Goal: Communication & Community: Share content

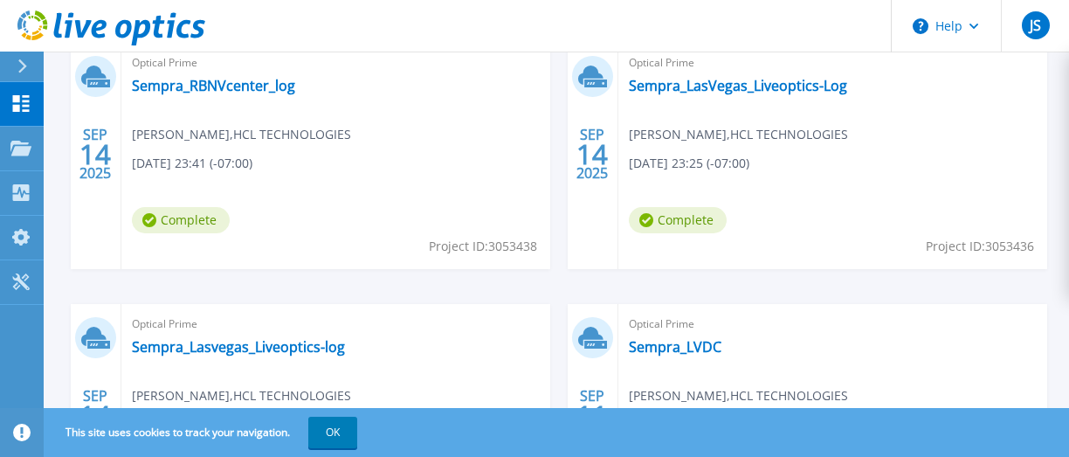
scroll to position [978, 0]
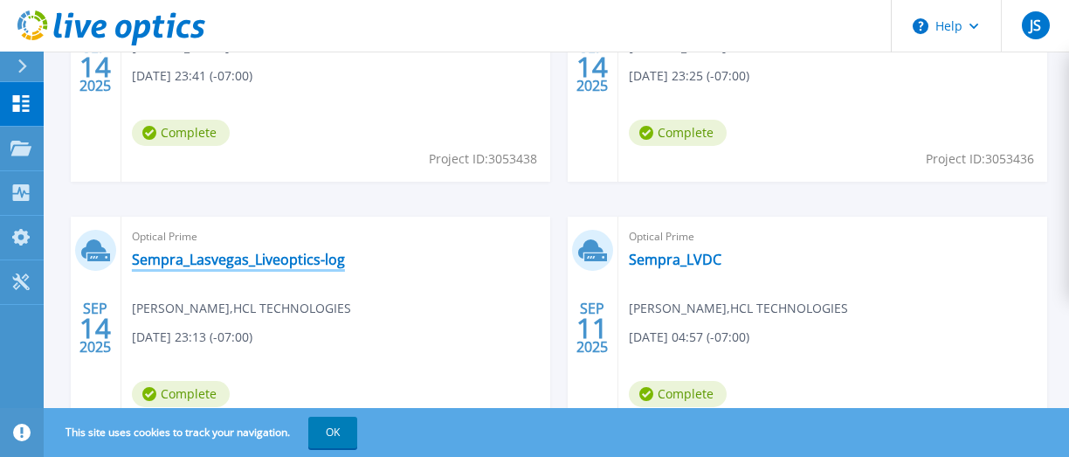
click at [239, 258] on link "Sempra_Lasvegas_Liveoptics-log" at bounding box center [238, 259] width 213 height 17
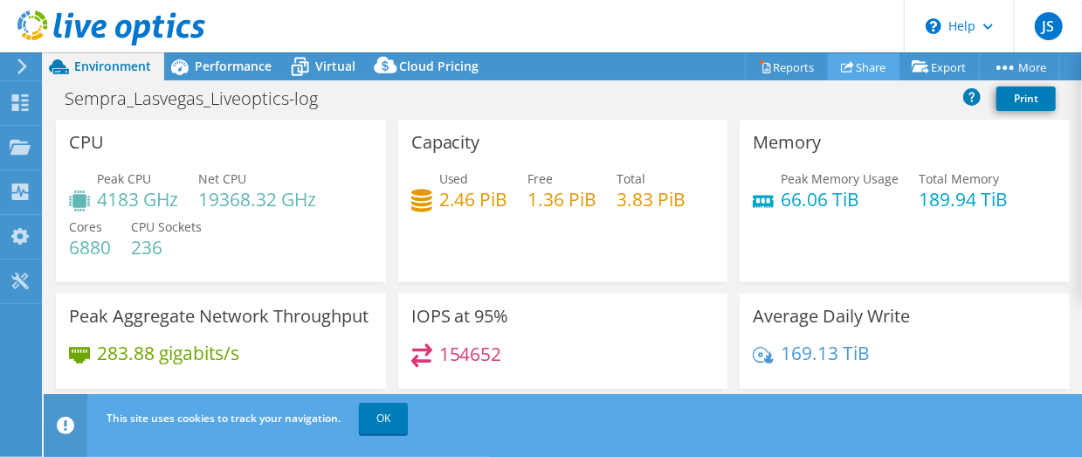
click at [867, 63] on link "Share" at bounding box center [864, 66] width 72 height 27
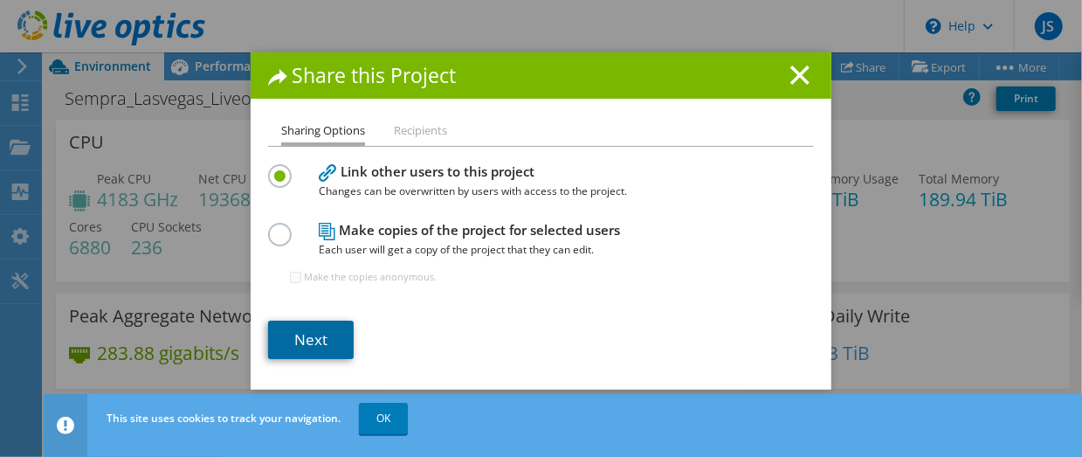
click at [300, 323] on link "Next" at bounding box center [311, 339] width 86 height 38
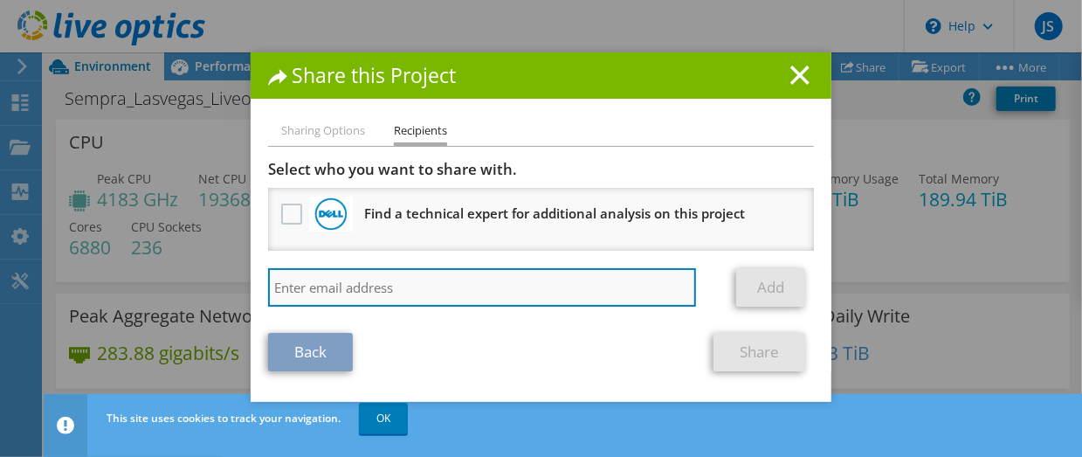
click at [342, 286] on input "search" at bounding box center [482, 287] width 428 height 38
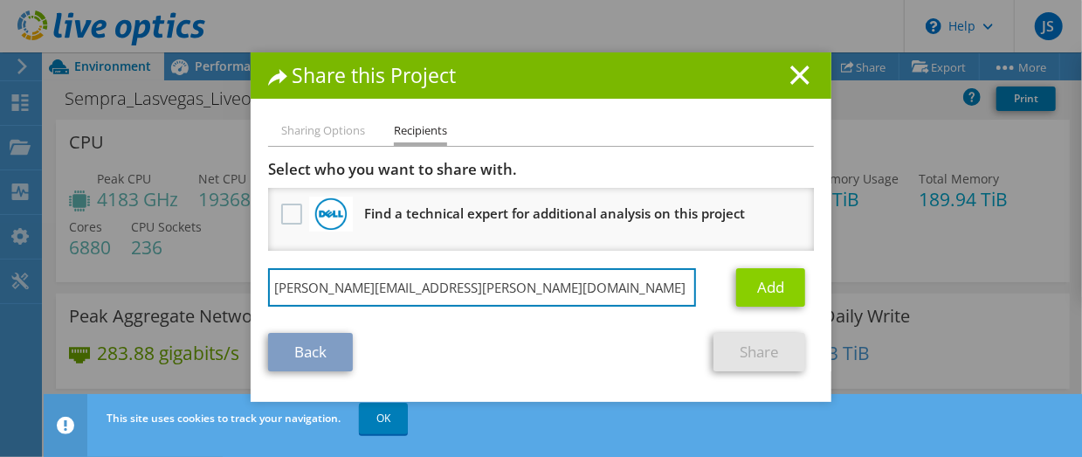
type input "[PERSON_NAME][EMAIL_ADDRESS][PERSON_NAME][DOMAIN_NAME]"
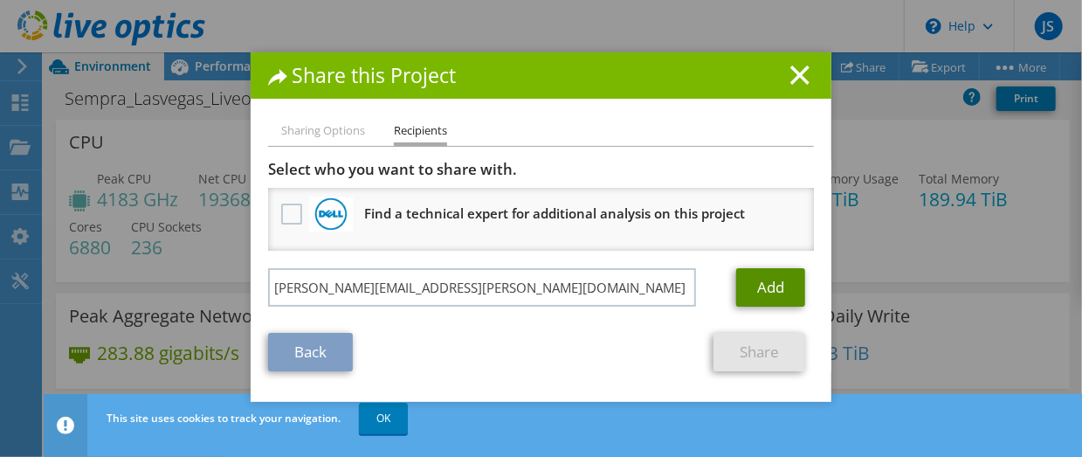
click at [781, 281] on link "Add" at bounding box center [770, 287] width 69 height 38
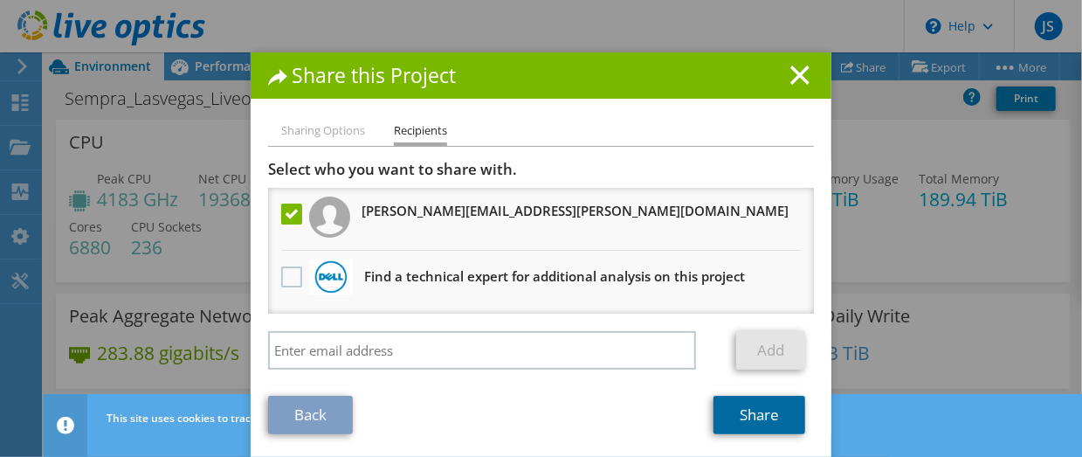
click at [743, 416] on link "Share" at bounding box center [759, 415] width 92 height 38
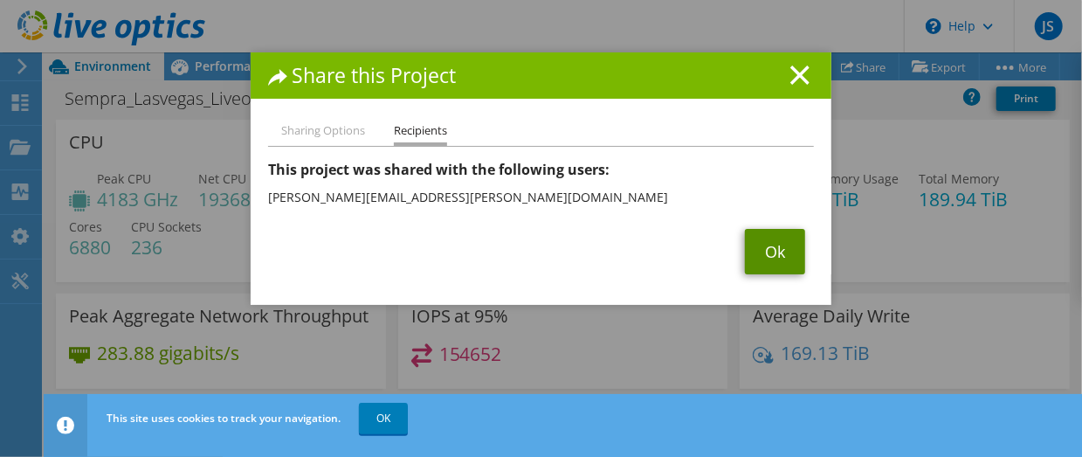
click at [772, 239] on link "Ok" at bounding box center [775, 251] width 60 height 45
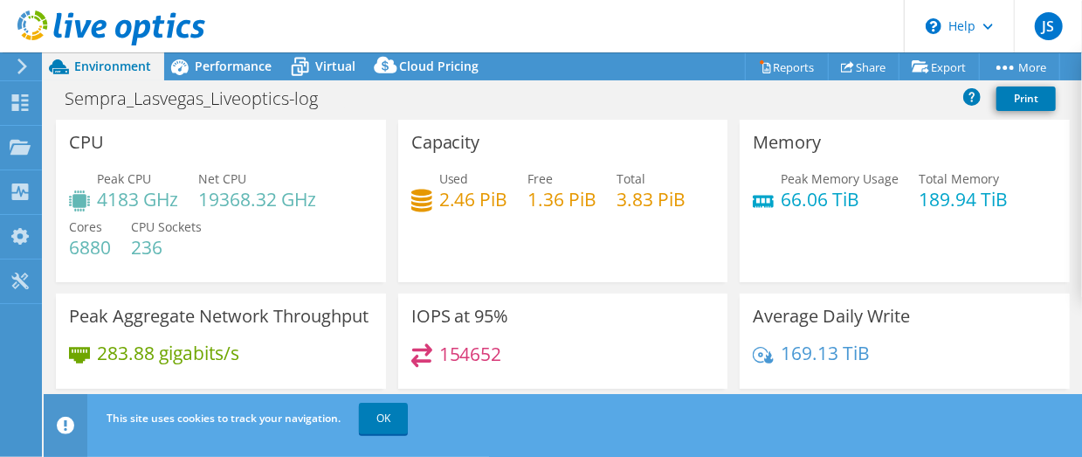
click at [24, 65] on use at bounding box center [22, 67] width 10 height 16
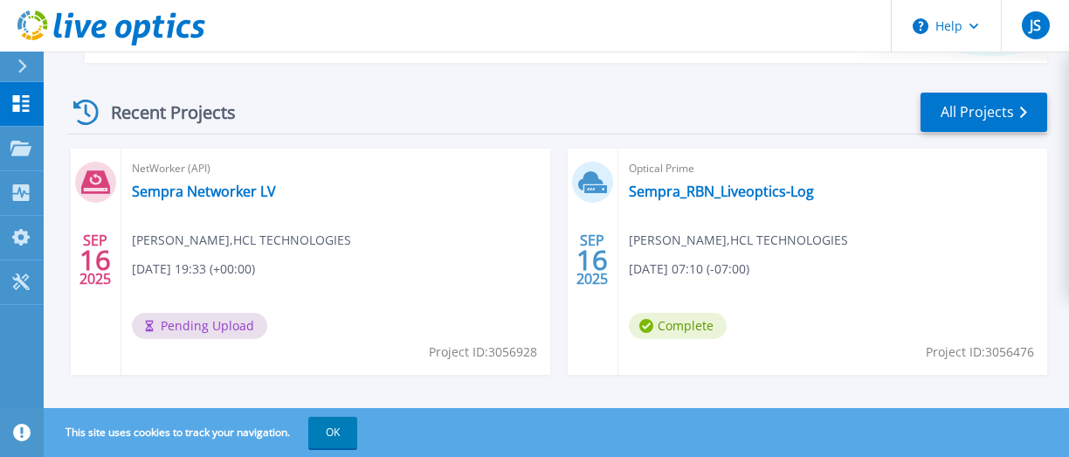
scroll to position [437, 0]
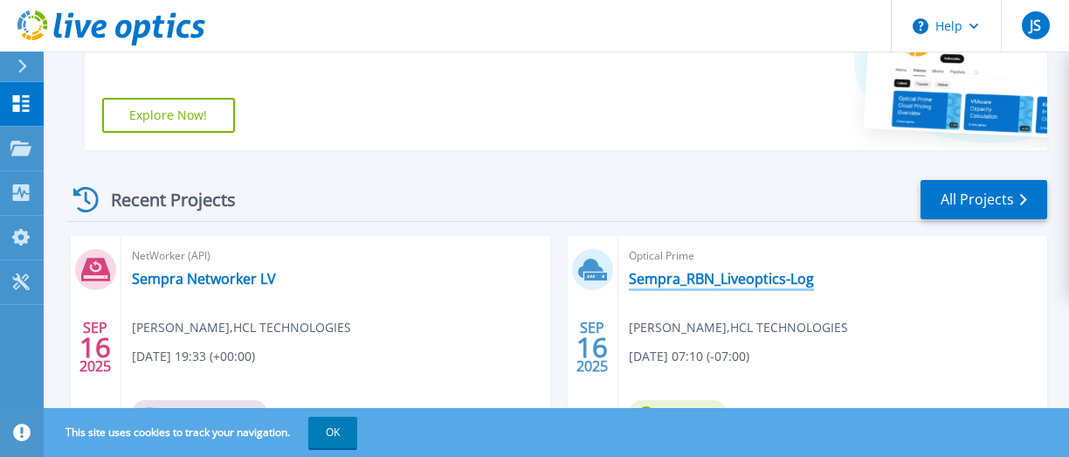
click at [747, 281] on link "Sempra_RBN_Liveoptics-Log" at bounding box center [721, 278] width 185 height 17
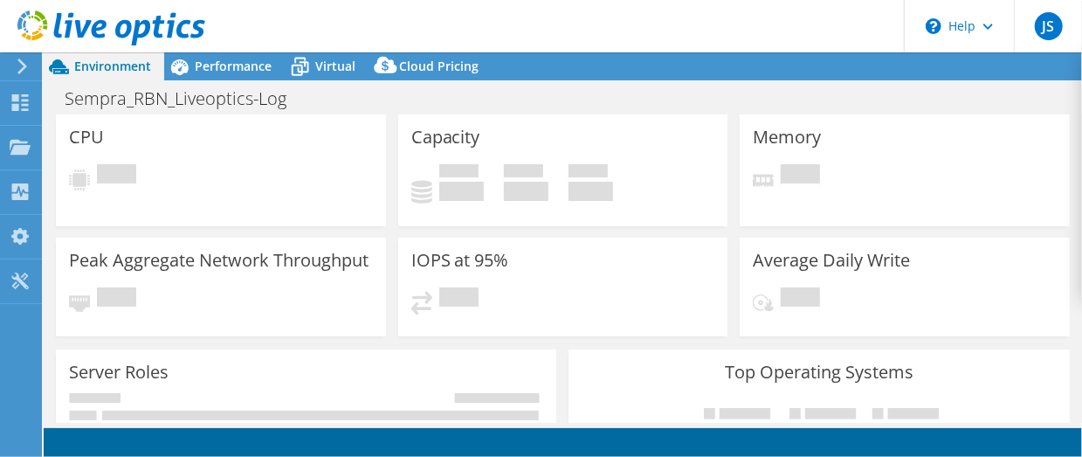
select select "USD"
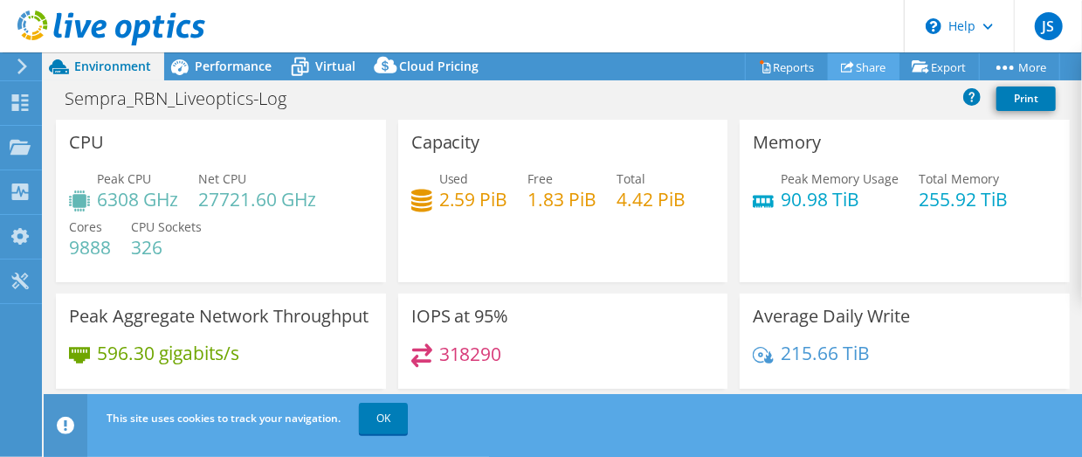
click at [862, 61] on link "Share" at bounding box center [864, 66] width 72 height 27
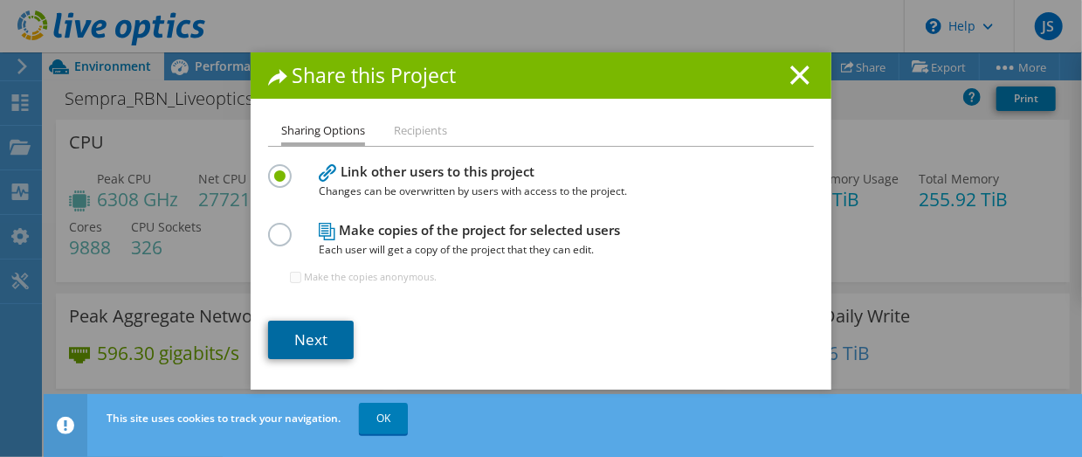
click at [309, 341] on link "Next" at bounding box center [311, 339] width 86 height 38
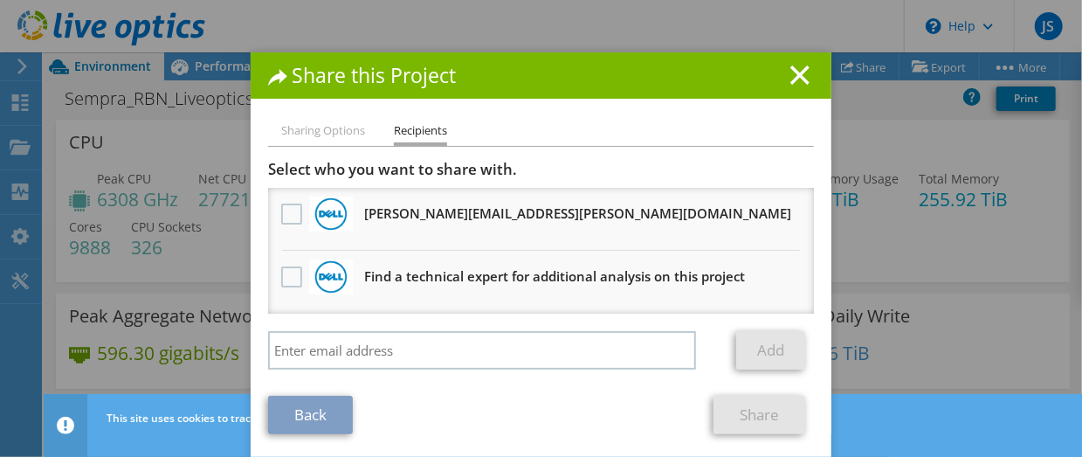
click at [427, 216] on h3 "Tim.Needham@dell.com Will receive an anonymous copy" at bounding box center [577, 213] width 427 height 28
click at [293, 213] on label at bounding box center [293, 213] width 25 height 21
click at [0, 0] on input "checkbox" at bounding box center [0, 0] width 0 height 0
click at [756, 411] on link "Share" at bounding box center [759, 415] width 92 height 38
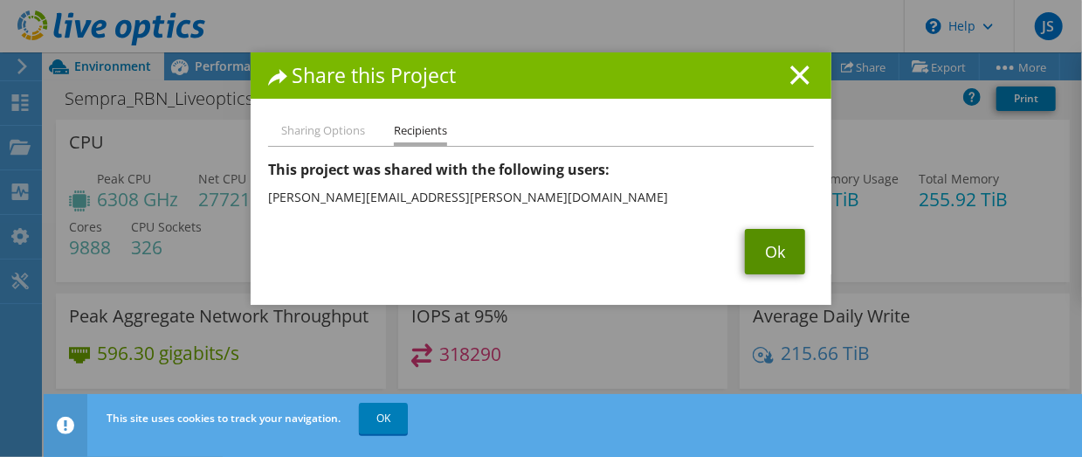
click at [768, 248] on link "Ok" at bounding box center [775, 251] width 60 height 45
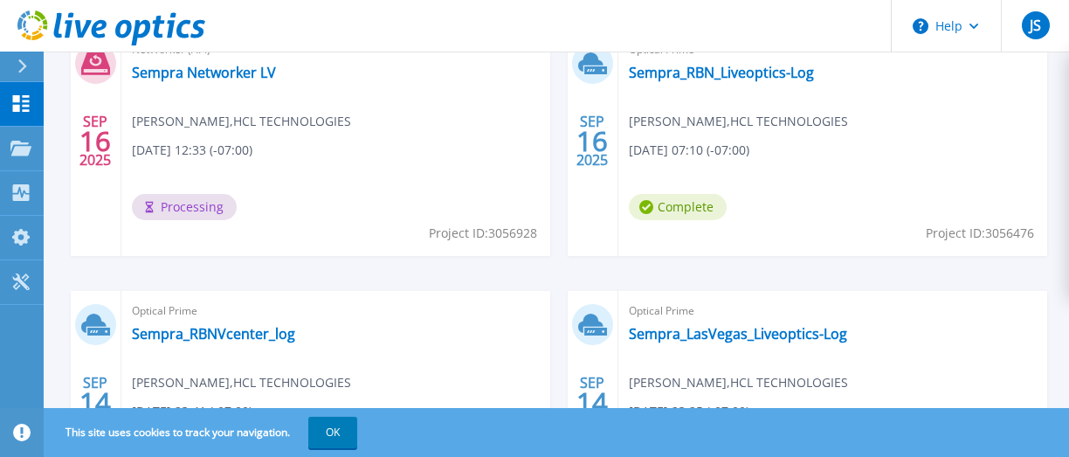
scroll to position [555, 0]
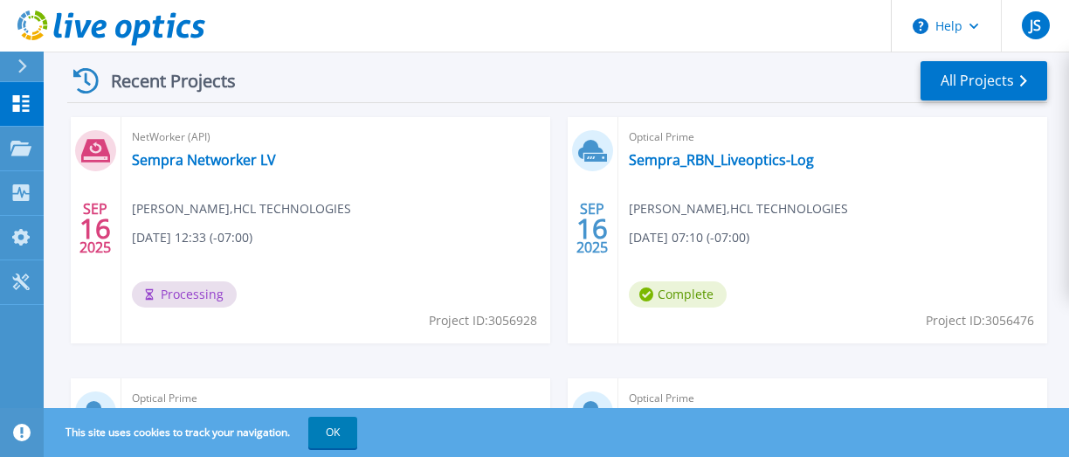
click at [403, 436] on div "This site uses cookies to track your navigation. OK" at bounding box center [534, 432] width 1069 height 49
click at [21, 100] on icon at bounding box center [20, 103] width 21 height 17
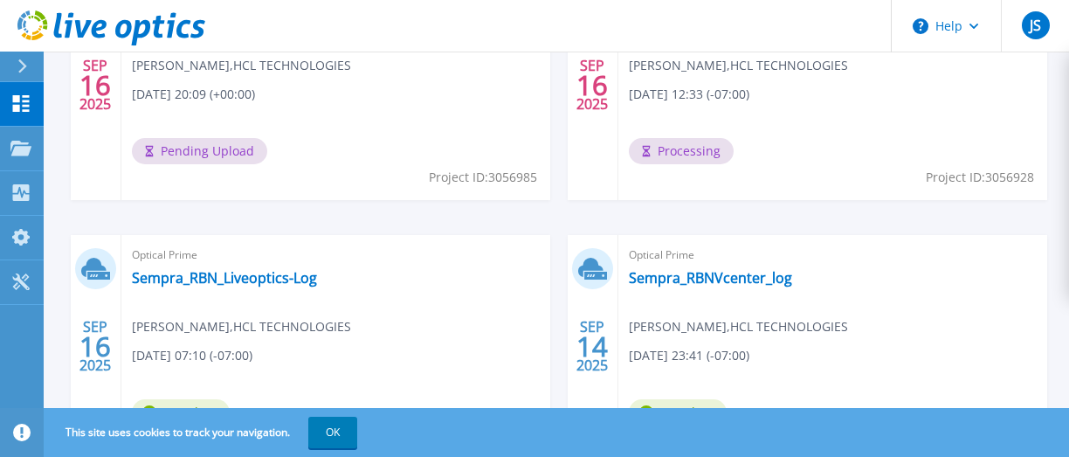
scroll to position [611, 0]
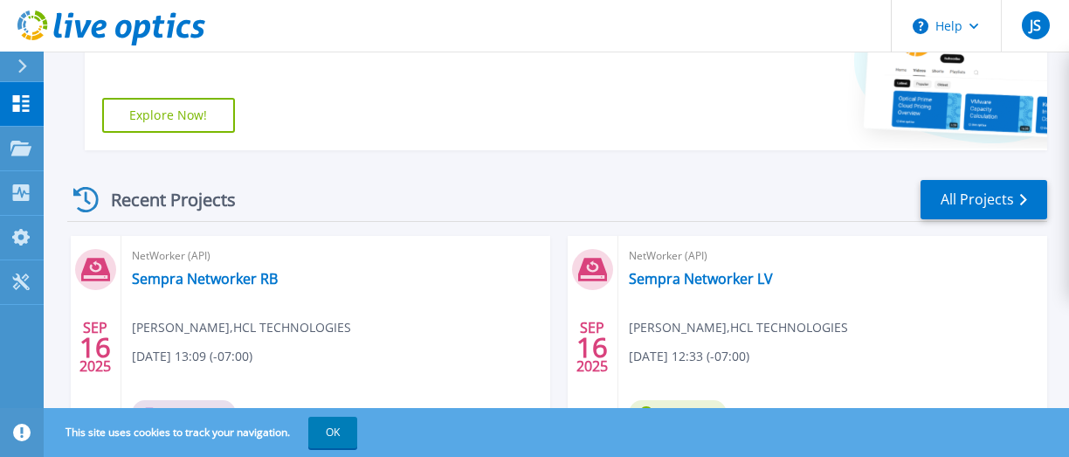
scroll to position [611, 0]
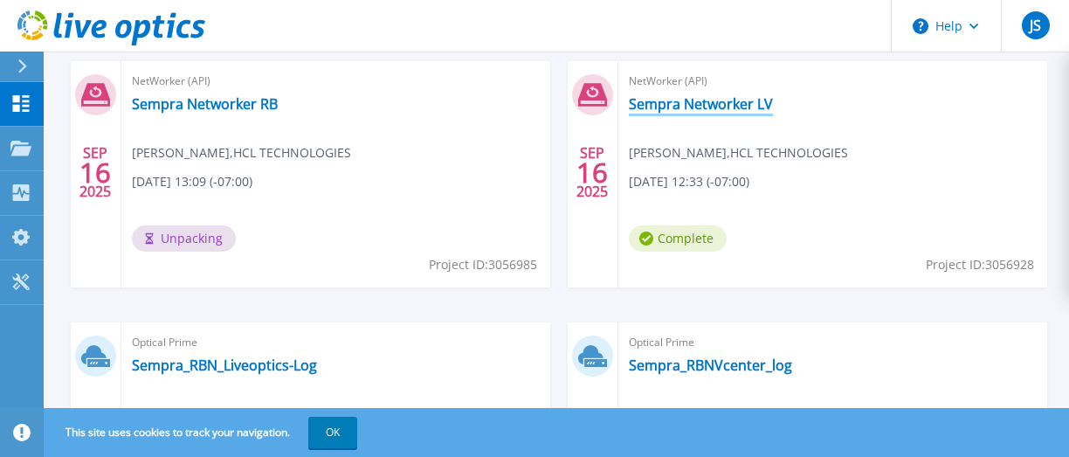
click at [696, 104] on link "Sempra Networker LV" at bounding box center [701, 103] width 144 height 17
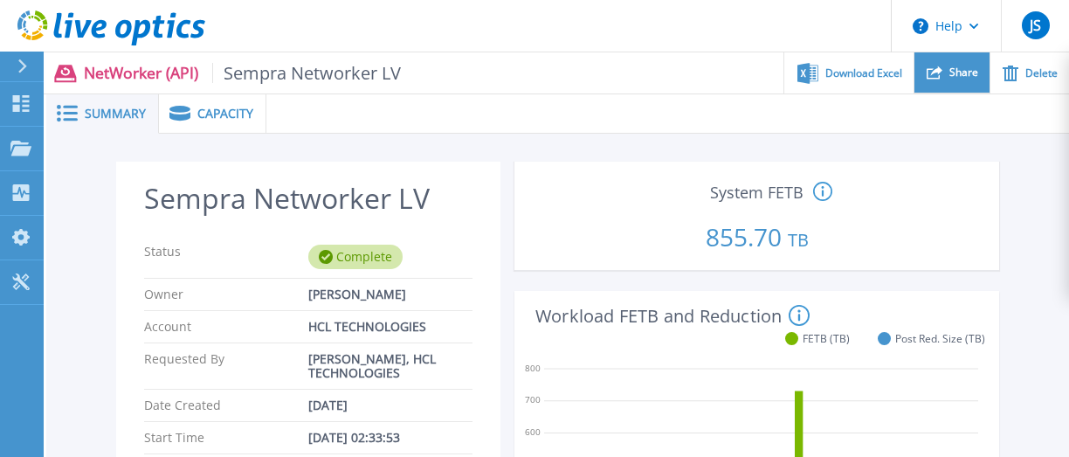
click at [957, 78] on span "Share" at bounding box center [963, 72] width 29 height 10
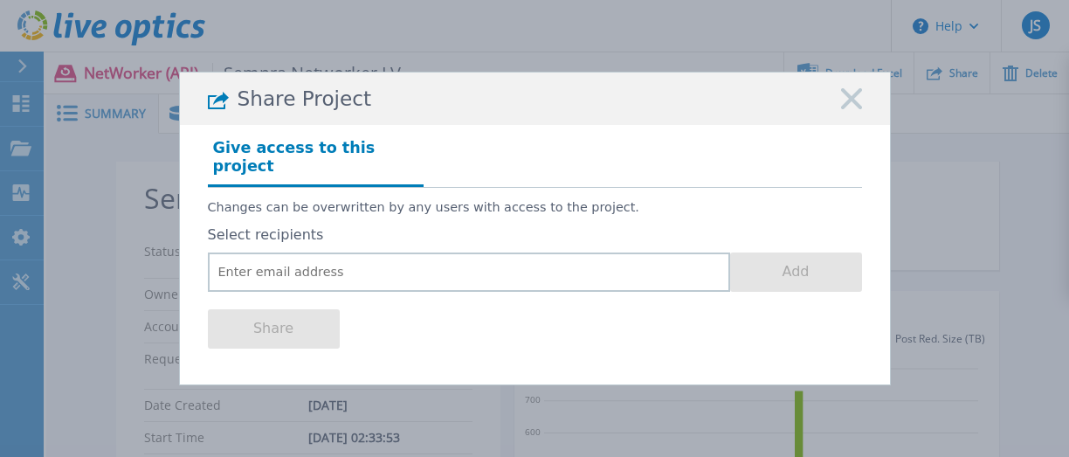
click at [847, 111] on rect at bounding box center [851, 99] width 23 height 23
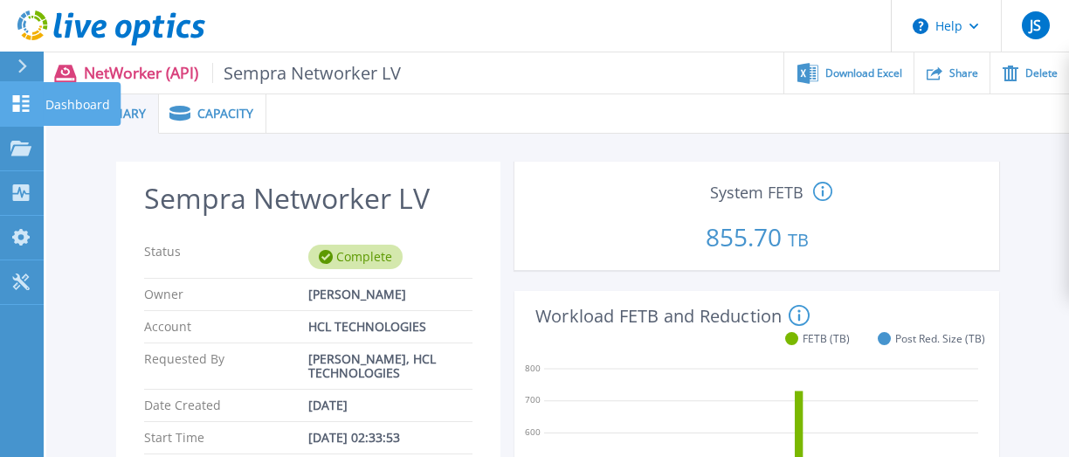
click at [25, 101] on icon at bounding box center [21, 103] width 17 height 17
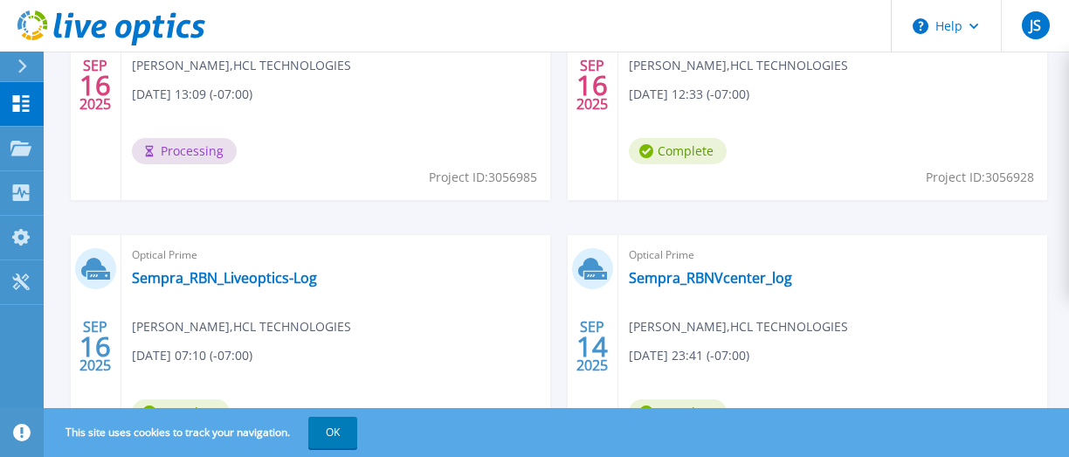
scroll to position [873, 0]
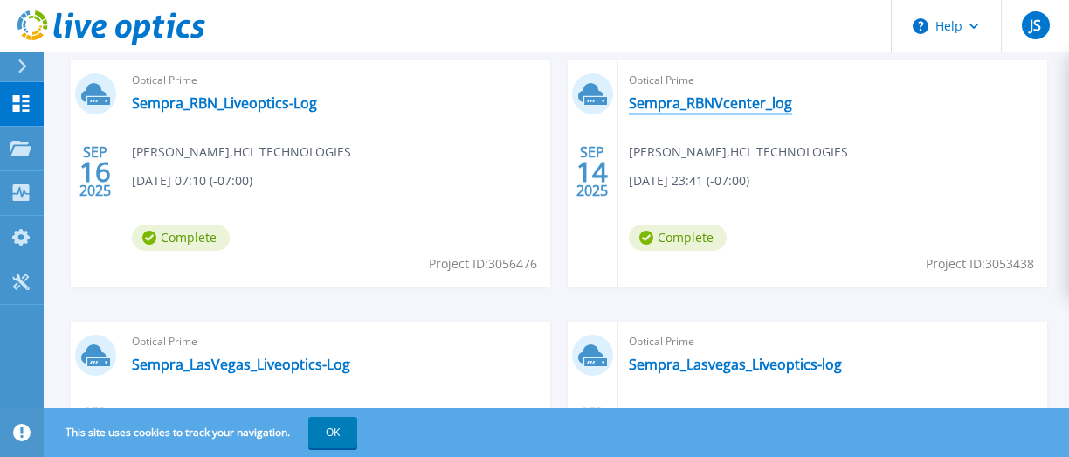
click at [698, 105] on link "Sempra_RBNVcenter_log" at bounding box center [710, 102] width 163 height 17
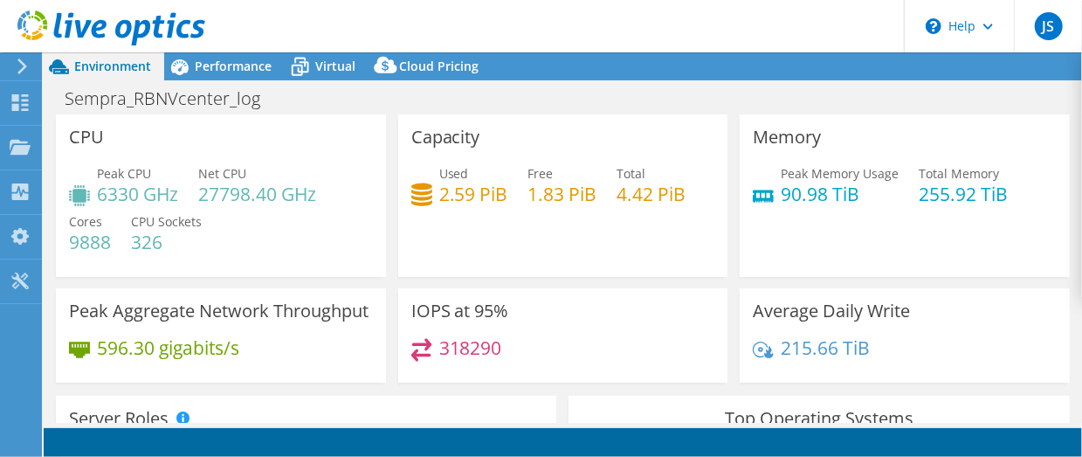
select select "USD"
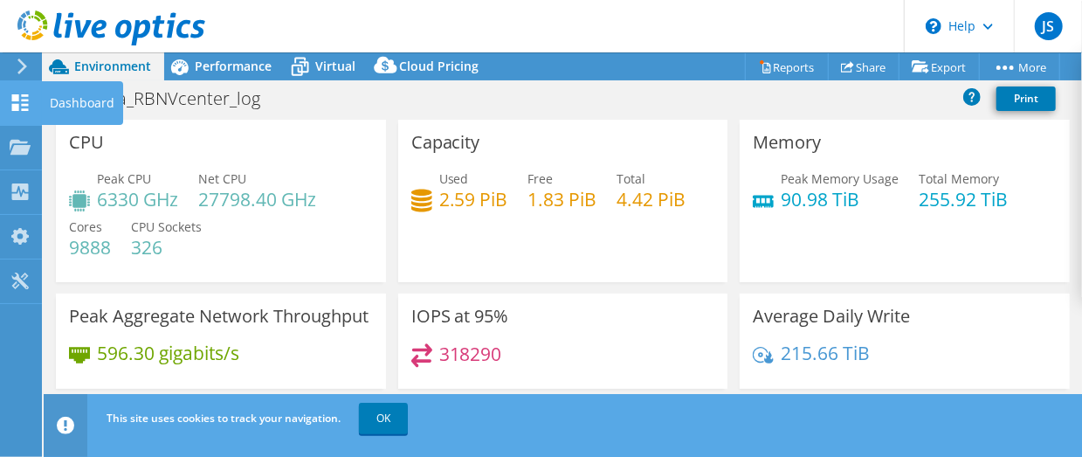
click at [26, 102] on icon at bounding box center [20, 102] width 21 height 17
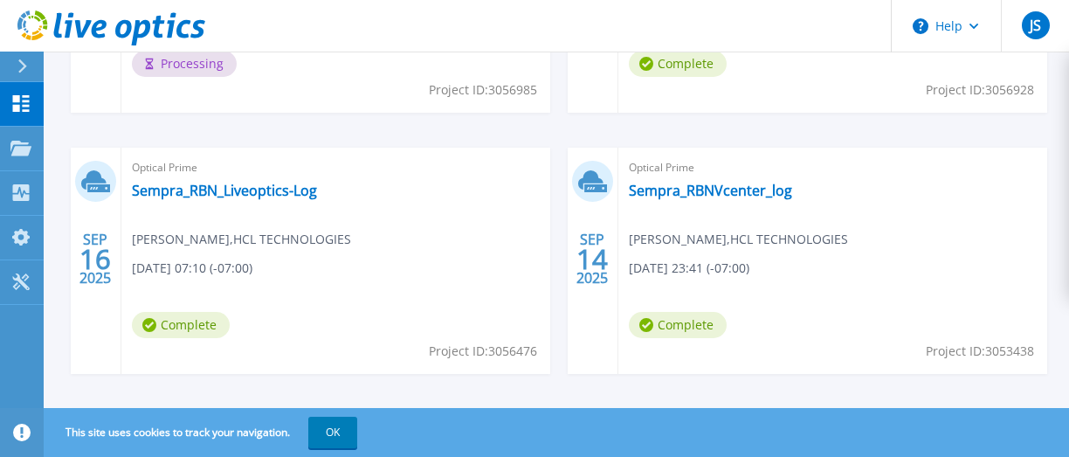
scroll to position [611, 0]
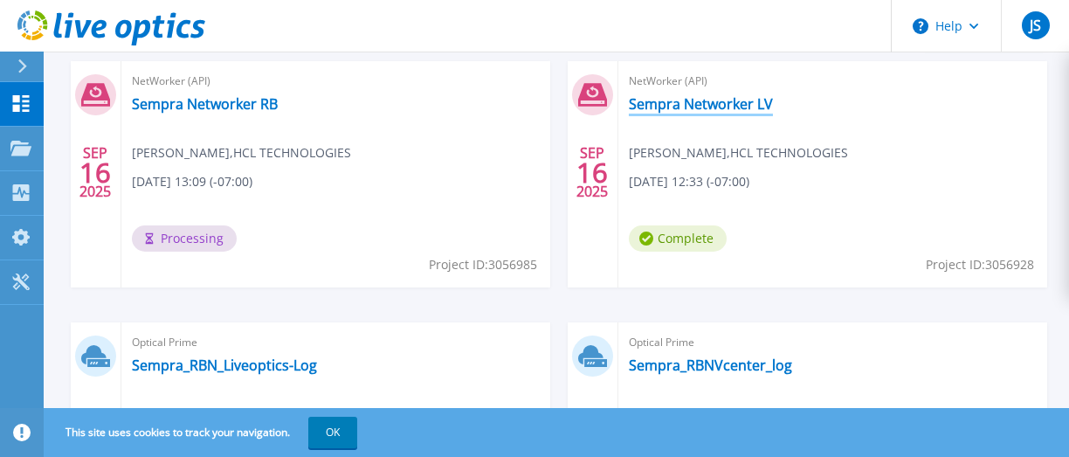
click at [693, 106] on link "Sempra Networker LV" at bounding box center [701, 103] width 144 height 17
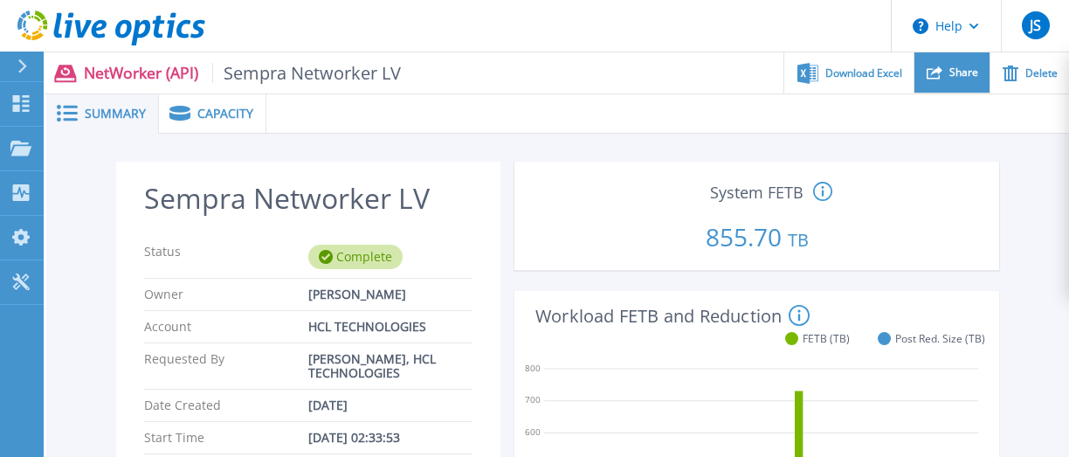
click at [955, 73] on span "Share" at bounding box center [963, 72] width 29 height 10
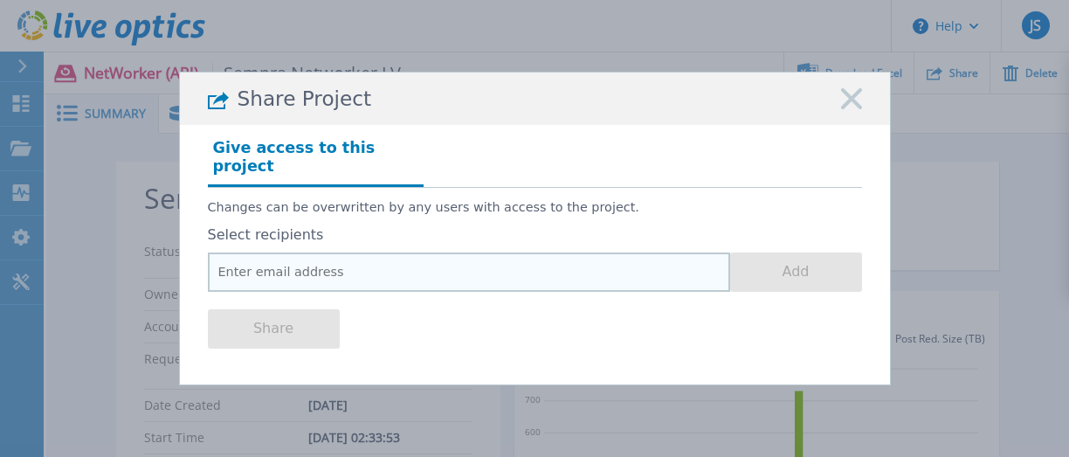
click at [451, 267] on input "email" at bounding box center [469, 271] width 522 height 39
click at [374, 262] on input "email" at bounding box center [469, 271] width 522 height 39
paste input "[PERSON_NAME][EMAIL_ADDRESS][PERSON_NAME][DOMAIN_NAME]"
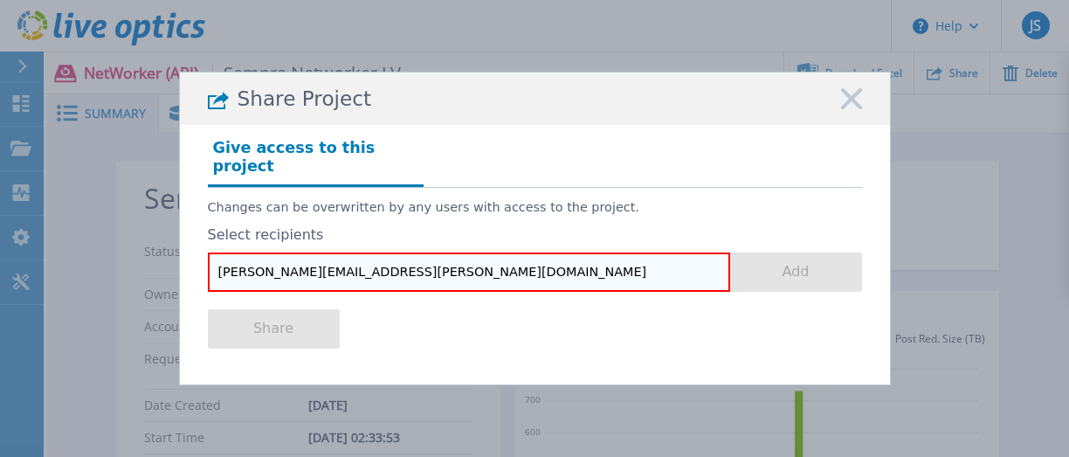
type input "[PERSON_NAME][EMAIL_ADDRESS][PERSON_NAME][DOMAIN_NAME]"
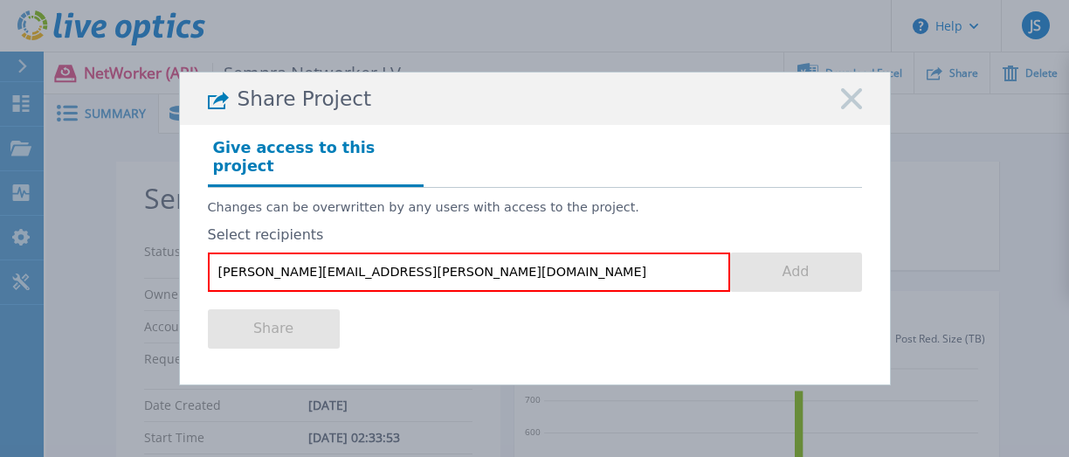
click at [279, 227] on label "Select recipients" at bounding box center [535, 235] width 654 height 16
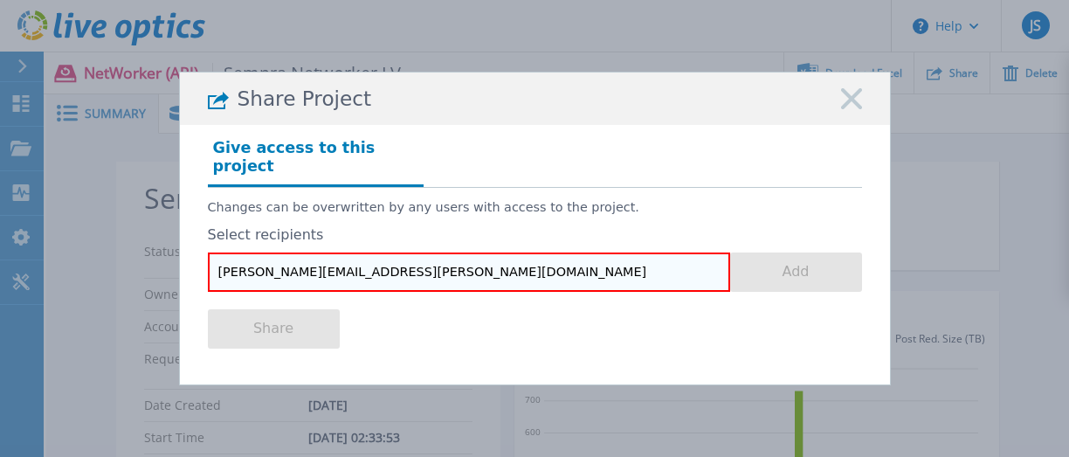
click at [356, 267] on input "[PERSON_NAME][EMAIL_ADDRESS][PERSON_NAME][DOMAIN_NAME]" at bounding box center [469, 271] width 522 height 39
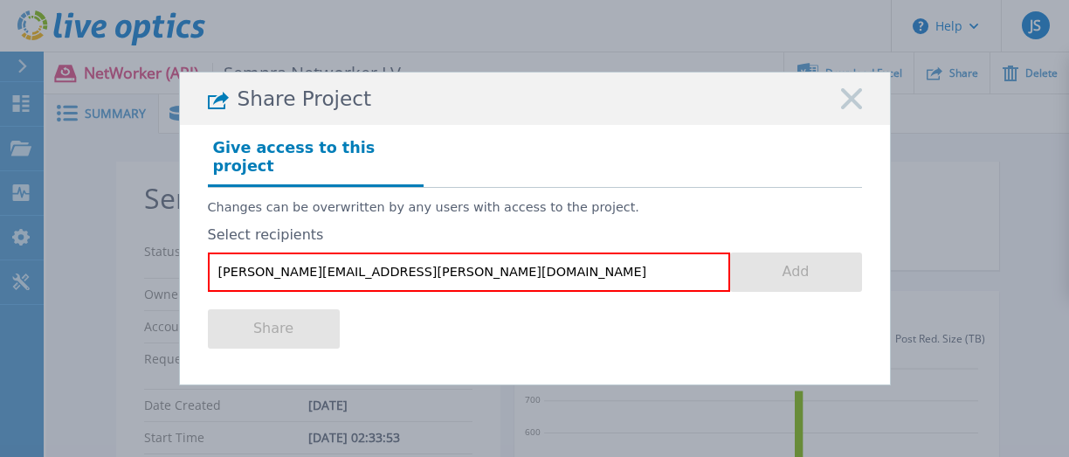
click at [851, 108] on rect at bounding box center [851, 99] width 23 height 23
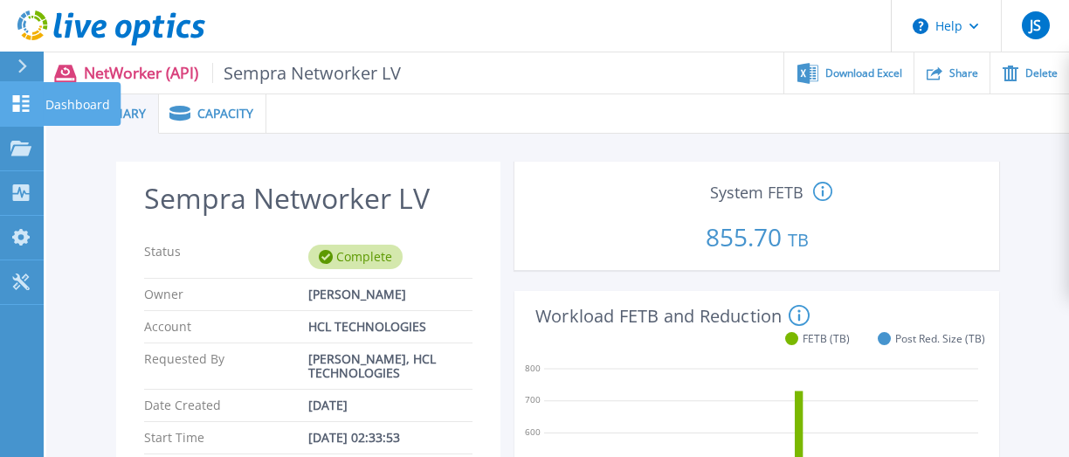
click at [24, 99] on icon at bounding box center [20, 103] width 21 height 17
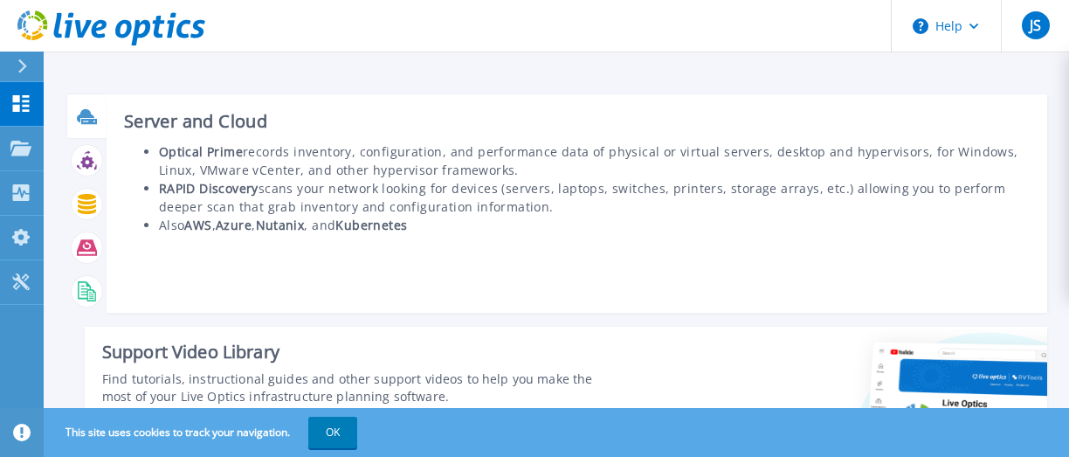
click at [87, 113] on icon at bounding box center [85, 114] width 17 height 13
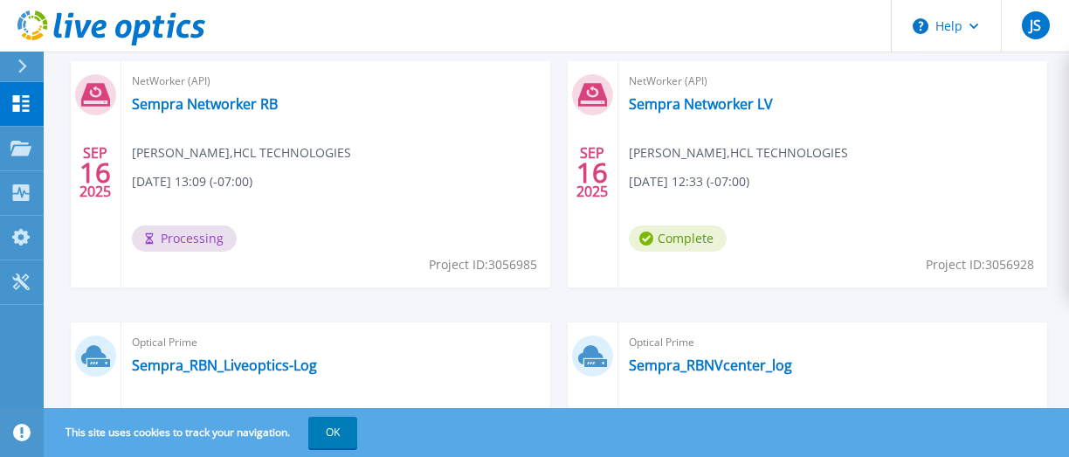
scroll to position [786, 0]
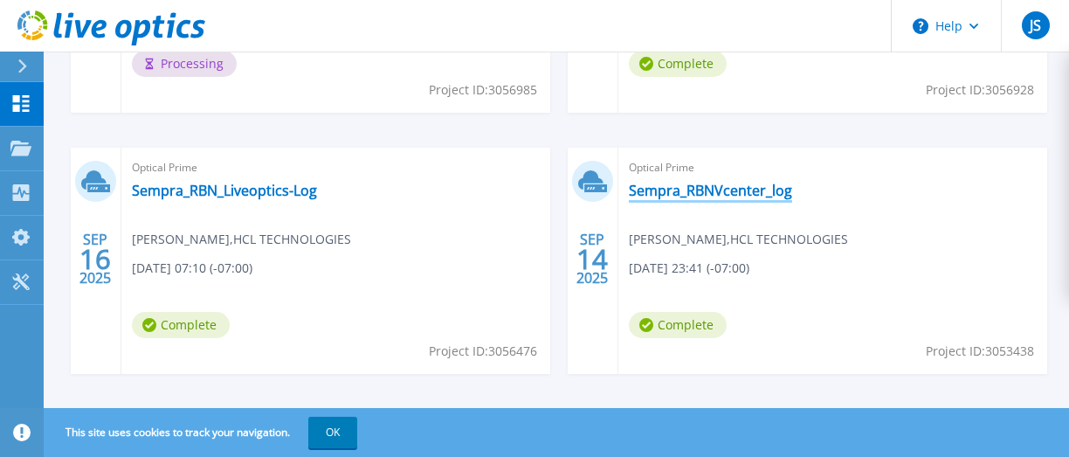
click at [690, 187] on link "Sempra_RBNVcenter_log" at bounding box center [710, 190] width 163 height 17
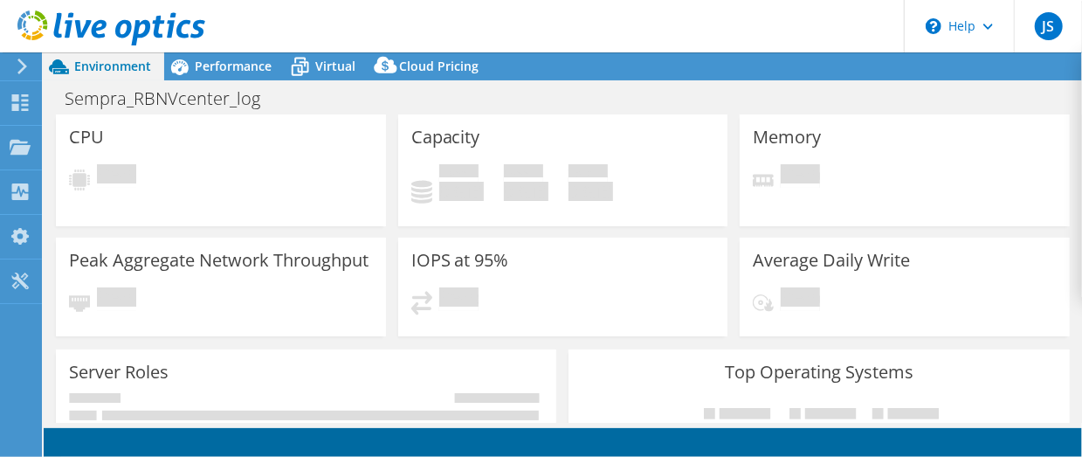
select select "USD"
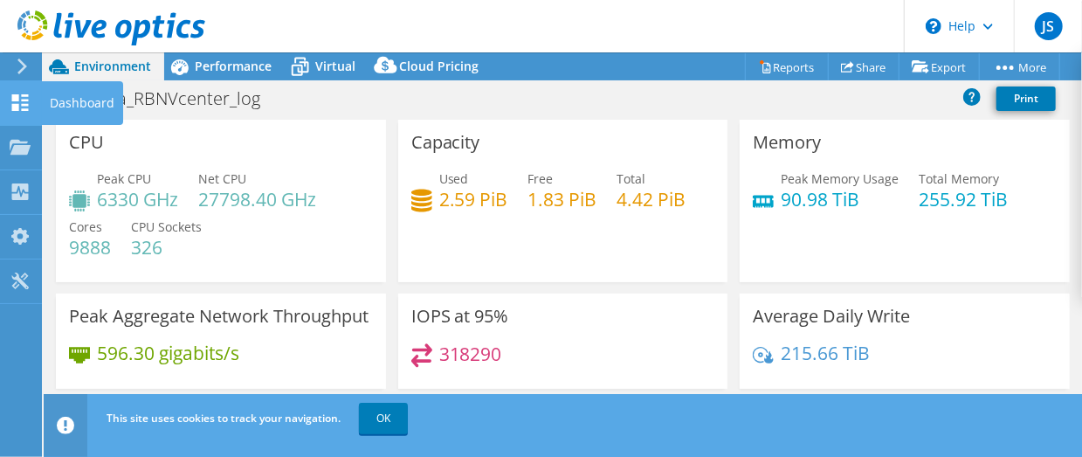
click at [65, 99] on div "Dashboard" at bounding box center [82, 103] width 82 height 44
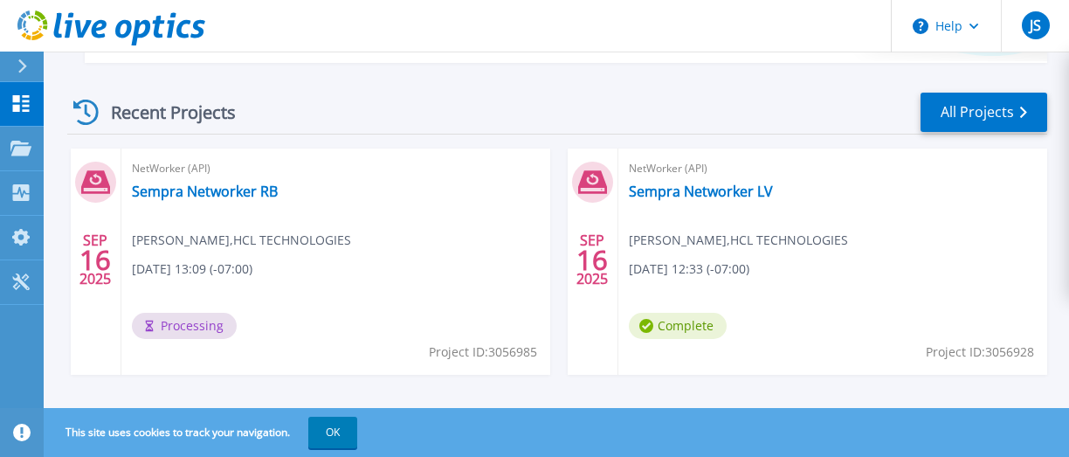
scroll to position [611, 0]
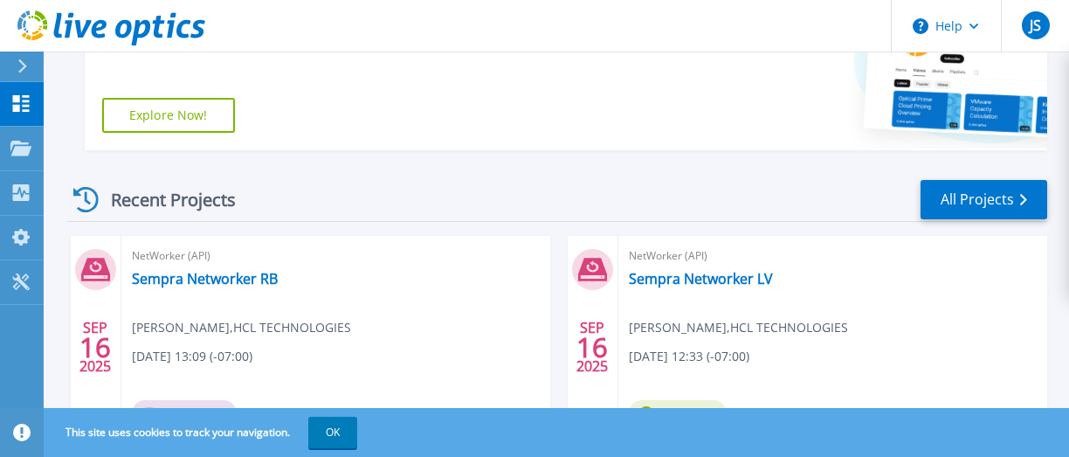
scroll to position [611, 0]
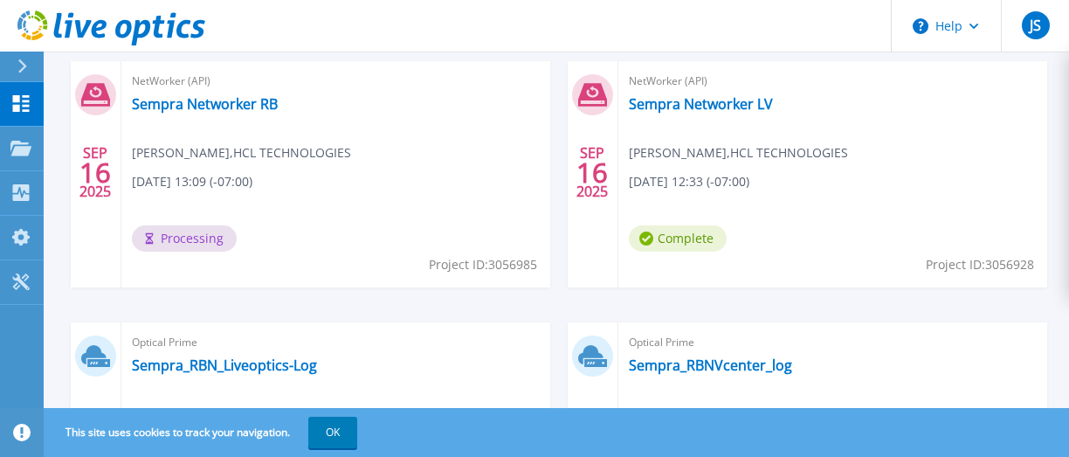
click at [347, 272] on div "NetWorker (API) Sempra Networker RB [PERSON_NAME] , HCL TECHNOLOGIES [DATE] 13:…" at bounding box center [335, 174] width 429 height 226
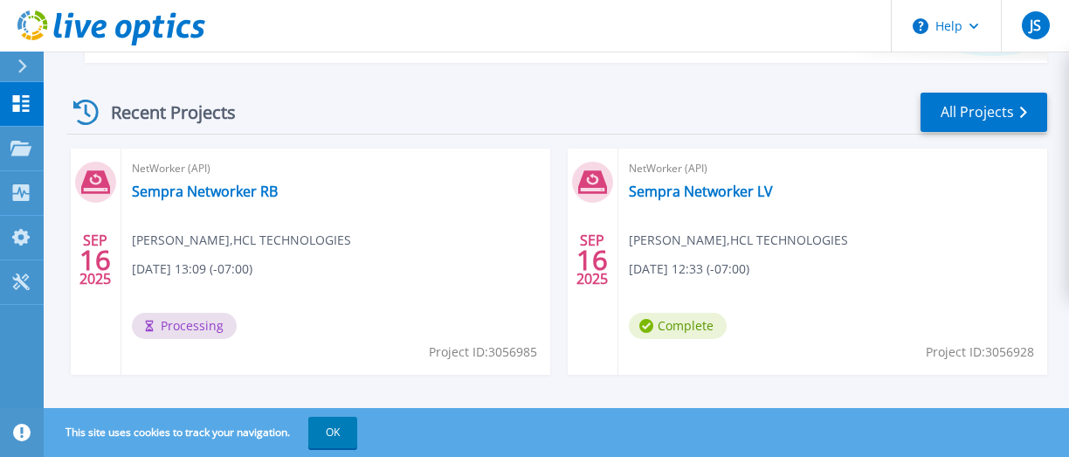
scroll to position [611, 0]
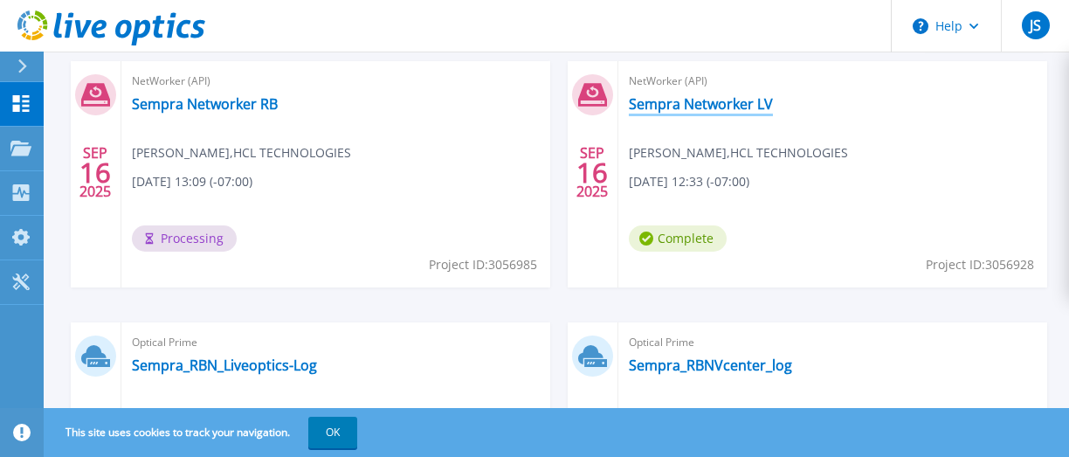
click at [713, 101] on link "Sempra Networker LV" at bounding box center [701, 103] width 144 height 17
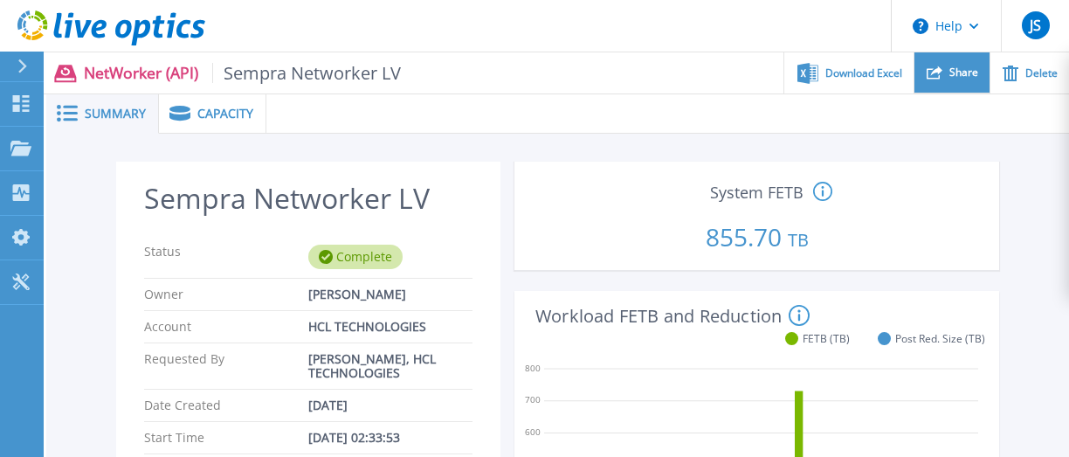
click at [952, 71] on span "Share" at bounding box center [963, 72] width 29 height 10
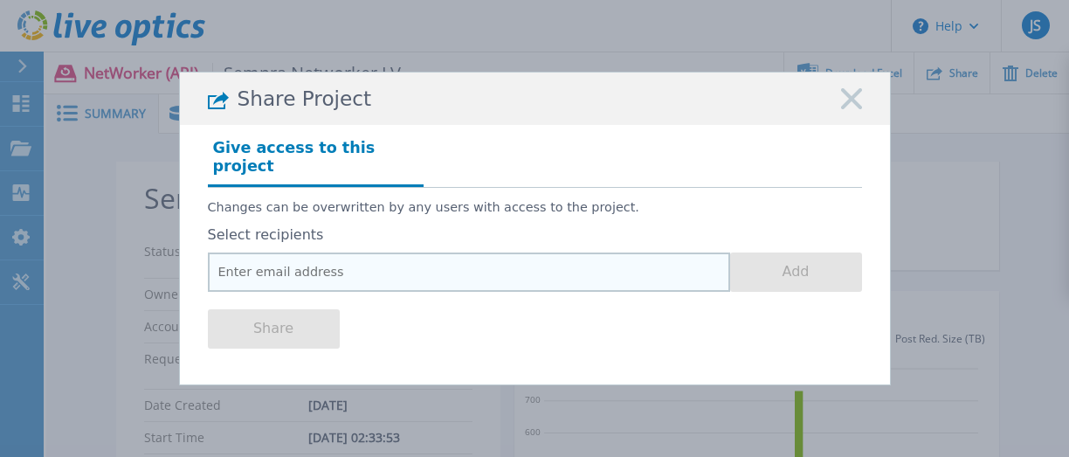
click at [320, 258] on input "email" at bounding box center [469, 271] width 522 height 39
type input "tim.needham@dell.com"
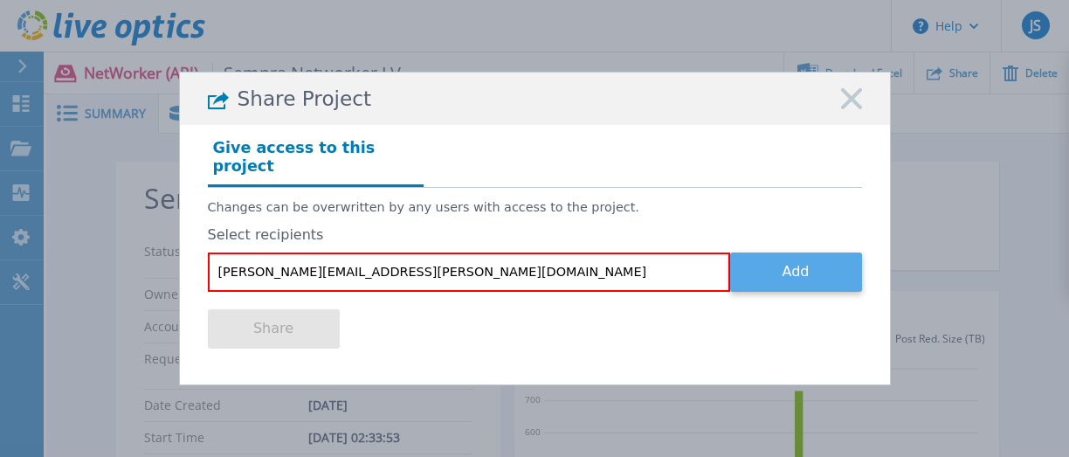
click at [766, 263] on button "Add" at bounding box center [796, 271] width 132 height 39
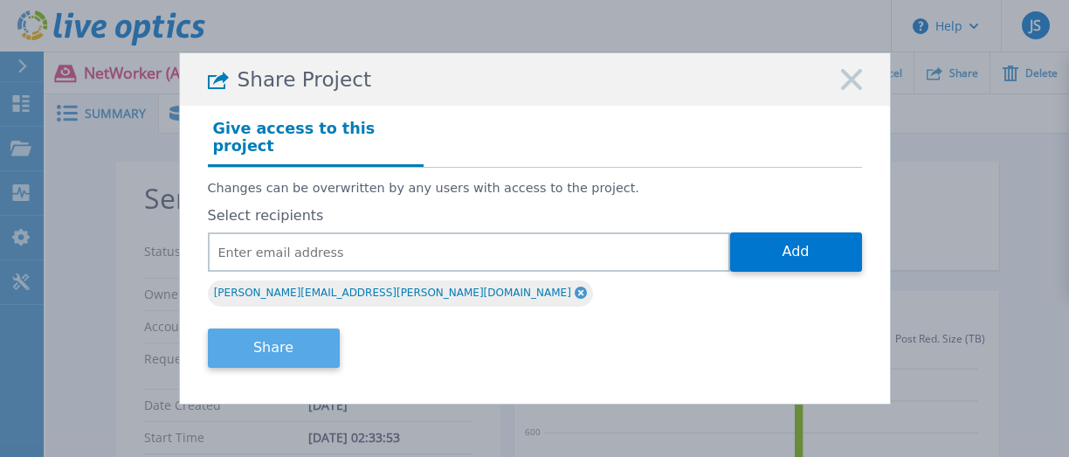
click at [246, 340] on button "Share" at bounding box center [274, 347] width 132 height 39
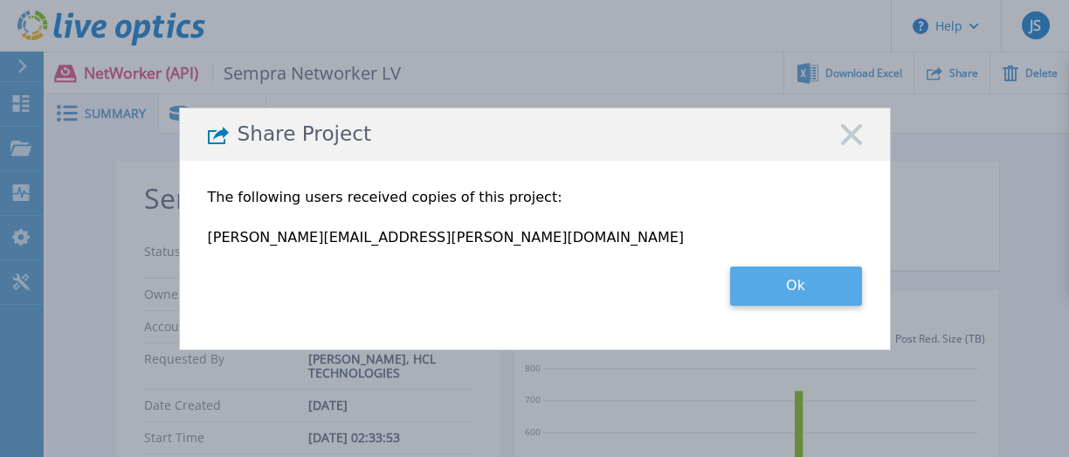
click at [823, 283] on button "Ok" at bounding box center [796, 285] width 132 height 39
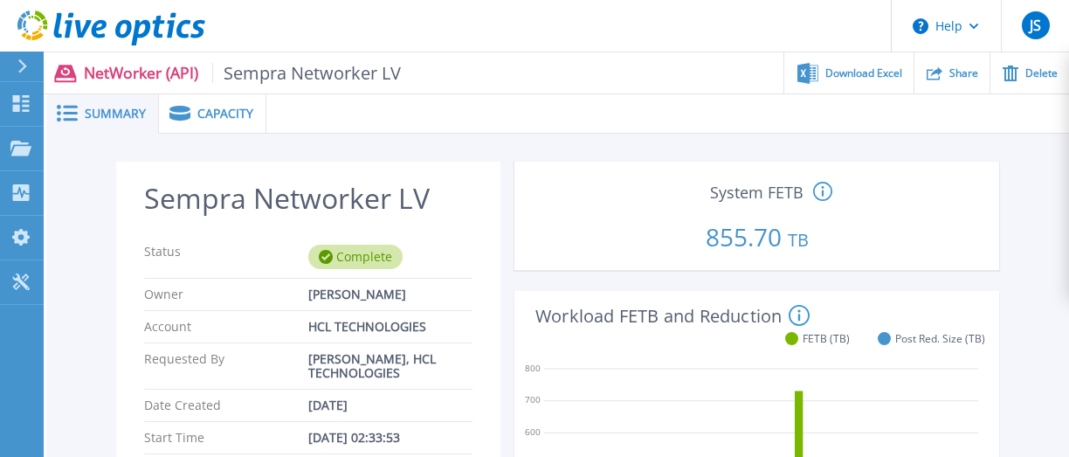
click at [26, 63] on icon at bounding box center [22, 66] width 10 height 14
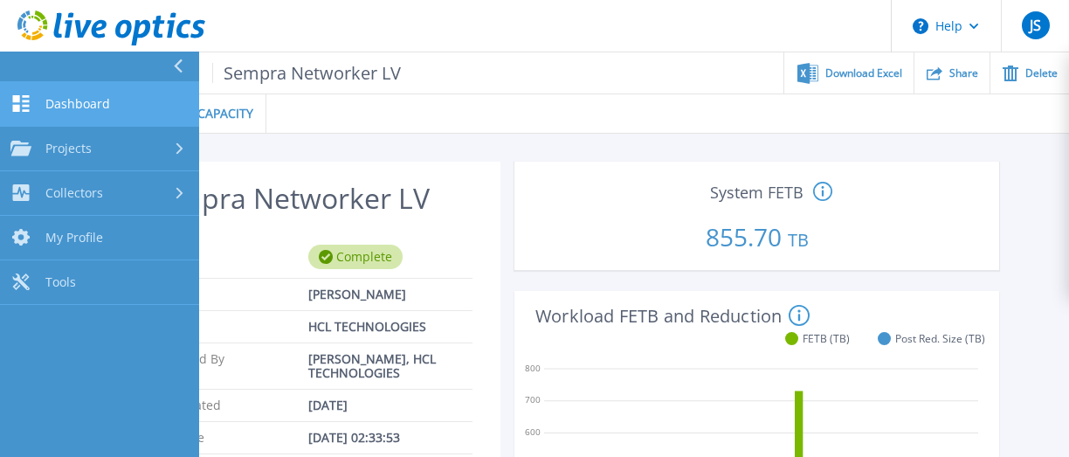
click at [113, 112] on link "Dashboard Dashboard" at bounding box center [99, 104] width 199 height 45
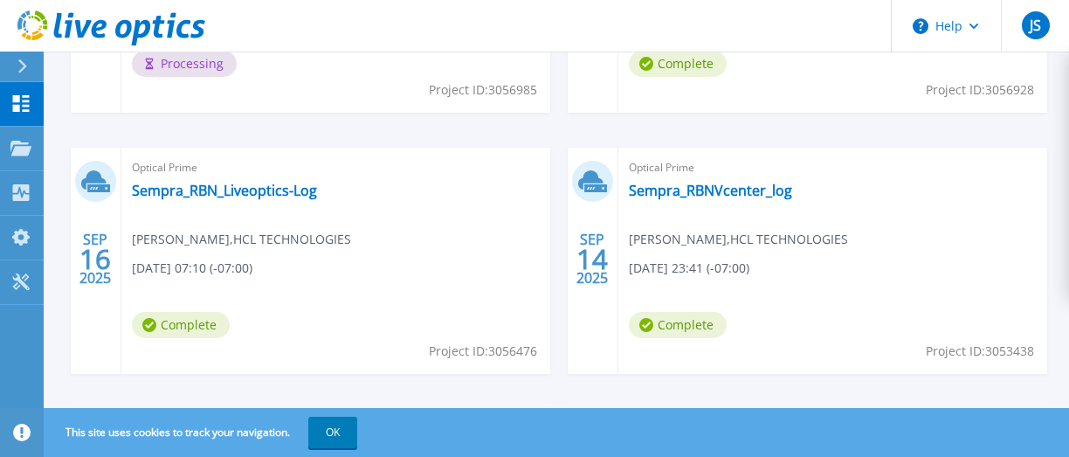
scroll to position [611, 0]
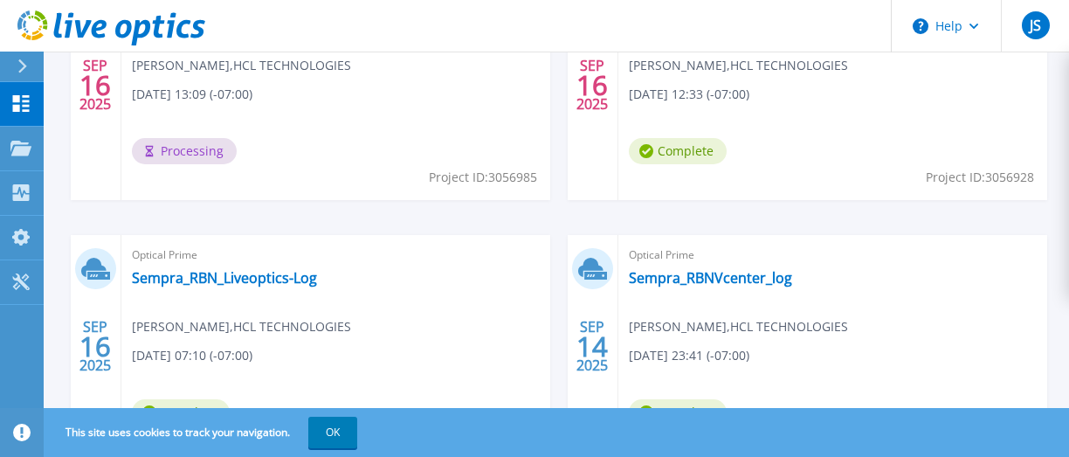
scroll to position [611, 0]
